Goal: Information Seeking & Learning: Learn about a topic

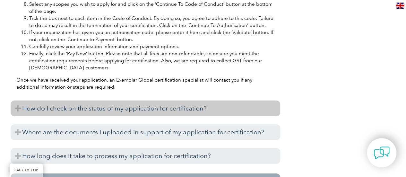
scroll to position [971, 0]
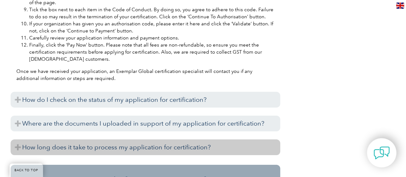
click at [108, 139] on h3 "How long does it take to process my application for certification?" at bounding box center [146, 147] width 270 height 16
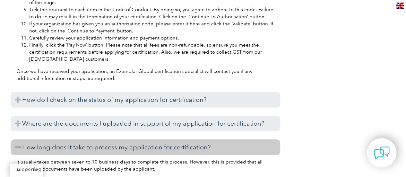
click at [107, 139] on h3 "How long does it take to process my application for certification?" at bounding box center [146, 147] width 270 height 16
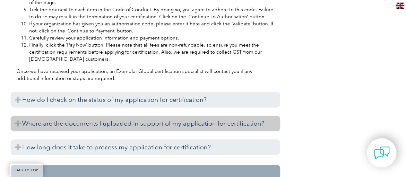
click at [116, 116] on h3 "Where are the documents I uploaded in support of my application for certificati…" at bounding box center [146, 124] width 270 height 16
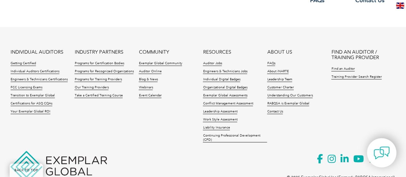
scroll to position [1453, 0]
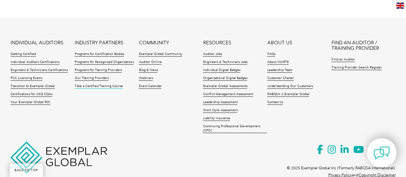
click at [85, 84] on link "Take a Certified Training Course" at bounding box center [99, 86] width 48 height 4
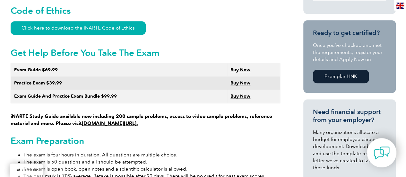
scroll to position [360, 0]
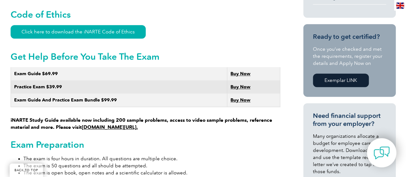
click at [331, 77] on link "Exemplar LINK" at bounding box center [341, 80] width 56 height 13
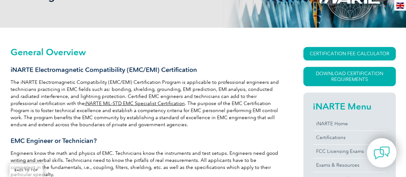
scroll to position [161, 0]
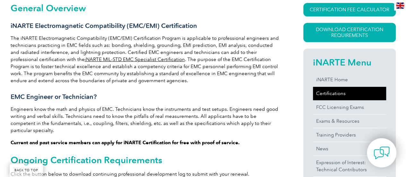
click at [333, 96] on link "Certifications" at bounding box center [349, 93] width 73 height 13
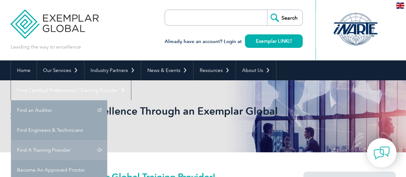
click at [107, 140] on link "Find A Training Provider" at bounding box center [59, 150] width 96 height 20
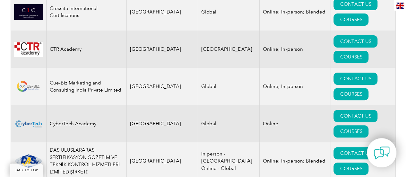
scroll to position [2666, 0]
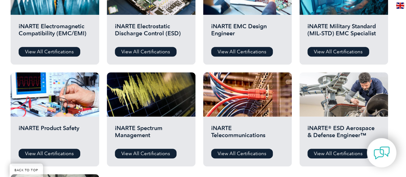
scroll to position [257, 0]
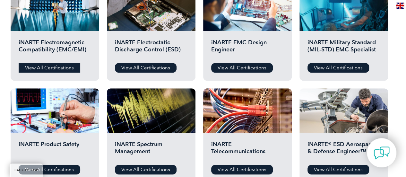
click at [53, 68] on link "View All Certifications" at bounding box center [50, 68] width 62 height 10
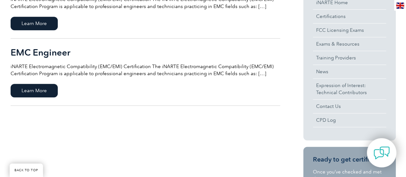
scroll to position [161, 0]
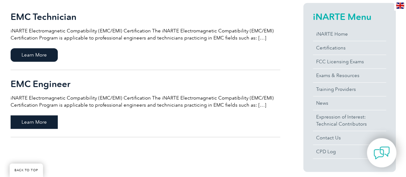
click at [44, 121] on span "Learn More" at bounding box center [34, 121] width 47 height 13
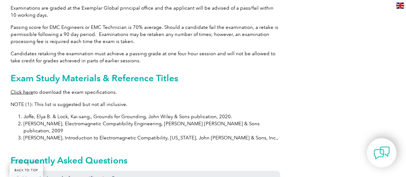
scroll to position [610, 0]
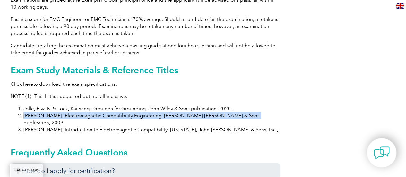
drag, startPoint x: 233, startPoint y: 109, endPoint x: 13, endPoint y: 109, distance: 219.7
click at [13, 109] on ol "[PERSON_NAME] & Lock, Kai-sang., Grounds for Grounding, [PERSON_NAME] [PERSON_N…" at bounding box center [146, 119] width 270 height 28
copy li "[PERSON_NAME], Electromagnetic Compatibility Engineering, [PERSON_NAME] [PERSON…"
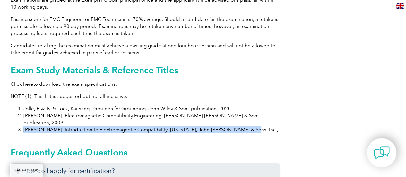
drag, startPoint x: 23, startPoint y: 116, endPoint x: 233, endPoint y: 122, distance: 210.2
copy li "[PERSON_NAME], Introduction to Electromagnetic Compatibility, [US_STATE], John …"
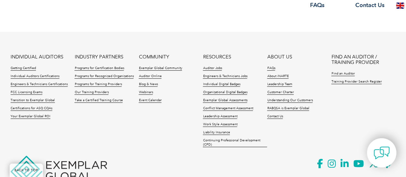
scroll to position [1157, 0]
